Goal: Information Seeking & Learning: Learn about a topic

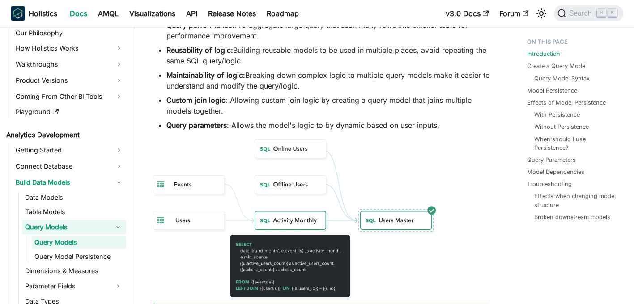
scroll to position [348, 0]
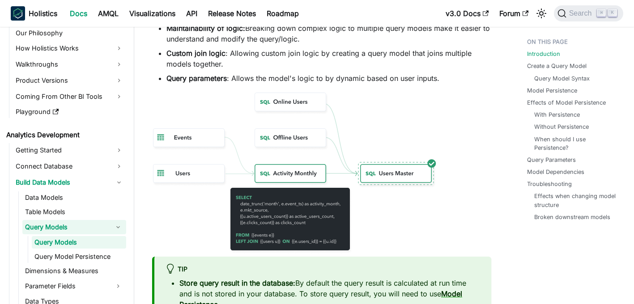
click at [261, 194] on img at bounding box center [294, 173] width 285 height 161
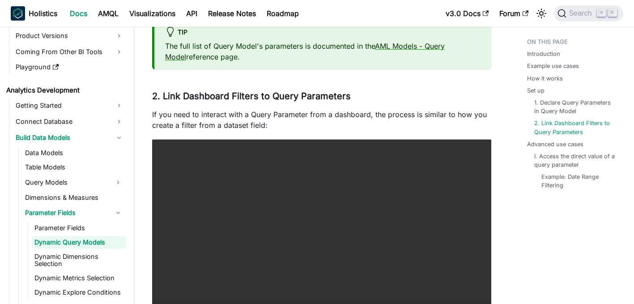
scroll to position [2171, 0]
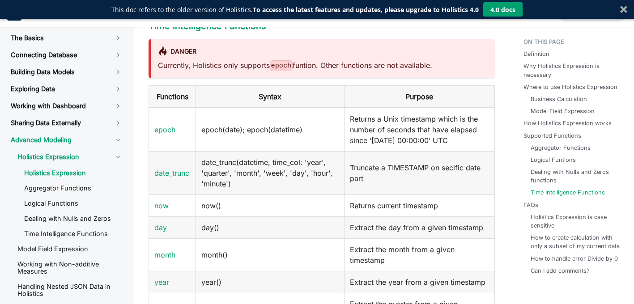
scroll to position [1820, 0]
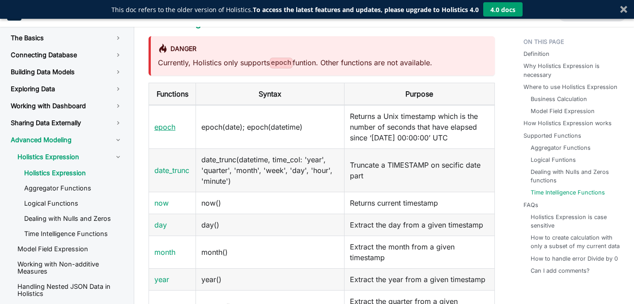
click at [166, 132] on link "epoch" at bounding box center [164, 127] width 21 height 9
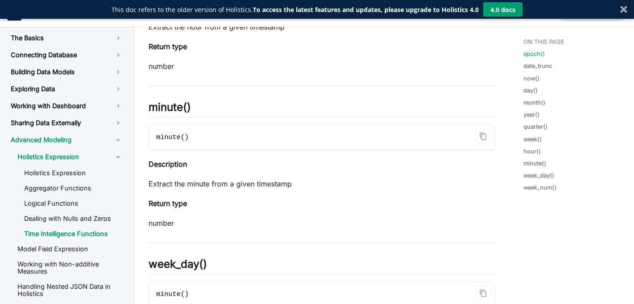
scroll to position [255, 0]
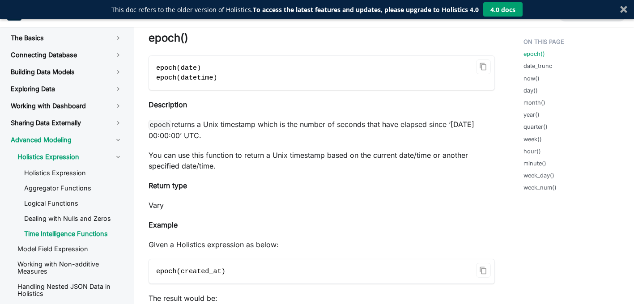
drag, startPoint x: 197, startPoint y: 95, endPoint x: 213, endPoint y: 84, distance: 19.5
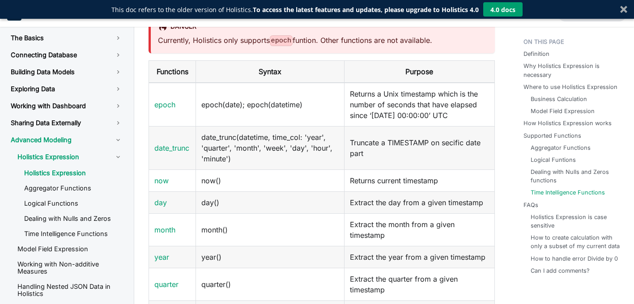
scroll to position [1842, 0]
click at [170, 109] on link "epoch" at bounding box center [164, 104] width 21 height 9
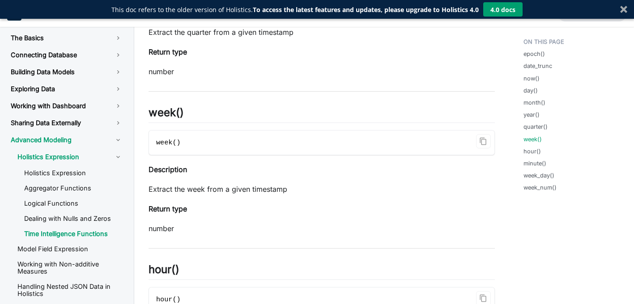
scroll to position [2197, 0]
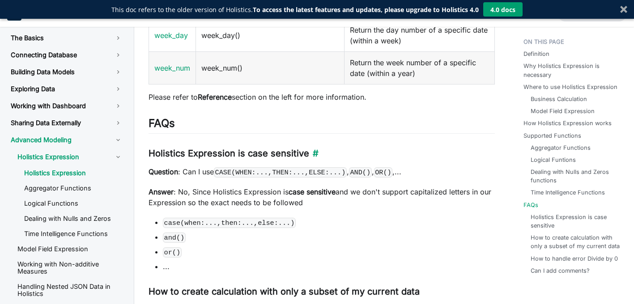
scroll to position [2202, 0]
